Goal: Find specific page/section: Find specific page/section

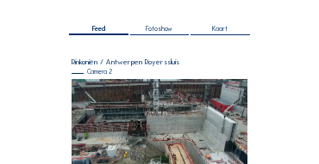
scroll to position [103, 0]
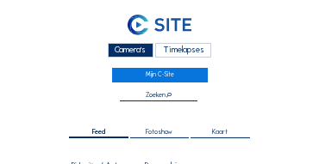
drag, startPoint x: 139, startPoint y: 56, endPoint x: 116, endPoint y: 59, distance: 22.5
click at [138, 56] on div "Camera's" at bounding box center [131, 50] width 46 height 15
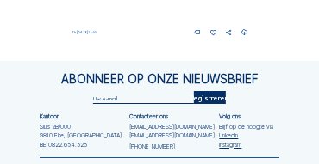
scroll to position [756, 0]
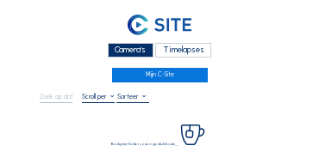
click at [134, 57] on div "Camera's" at bounding box center [131, 50] width 46 height 15
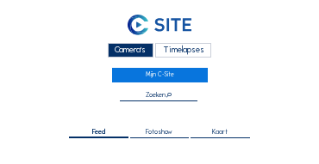
click at [130, 47] on div "Camera's" at bounding box center [131, 50] width 46 height 15
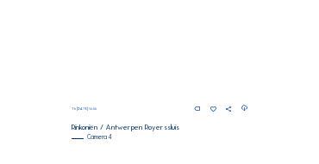
scroll to position [480, 0]
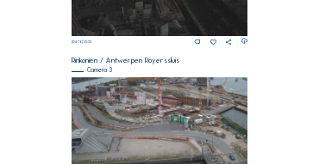
click at [201, 115] on img at bounding box center [159, 126] width 176 height 99
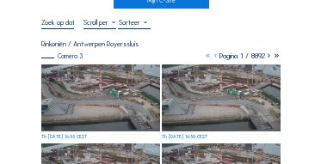
scroll to position [86, 0]
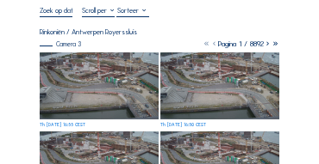
click at [99, 86] on img at bounding box center [99, 86] width 119 height 67
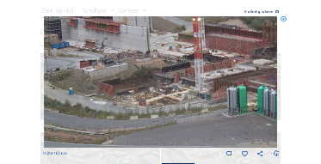
drag, startPoint x: 159, startPoint y: 88, endPoint x: 144, endPoint y: 96, distance: 17.3
click at [144, 96] on img at bounding box center [161, 82] width 234 height 132
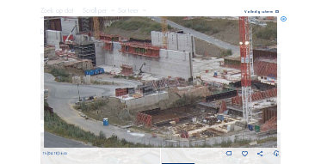
drag, startPoint x: 196, startPoint y: 91, endPoint x: 238, endPoint y: 120, distance: 50.1
click at [238, 120] on img at bounding box center [161, 82] width 234 height 132
